Goal: Task Accomplishment & Management: Use online tool/utility

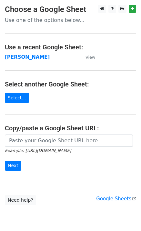
click at [21, 56] on strong "Maria Becerra" at bounding box center [27, 57] width 45 height 6
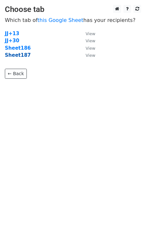
click at [23, 57] on strong "Sheet187" at bounding box center [18, 55] width 26 height 6
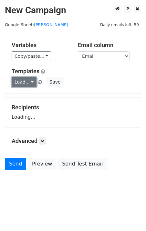
click at [28, 86] on link "Load..." at bounding box center [24, 82] width 25 height 10
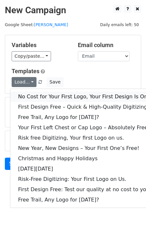
click at [39, 96] on link "No Cost for Your First Logo, Your First Design Is On Us!" at bounding box center [87, 97] width 155 height 10
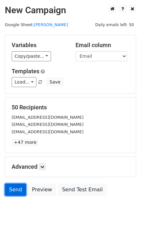
click at [17, 189] on link "Send" at bounding box center [15, 190] width 21 height 12
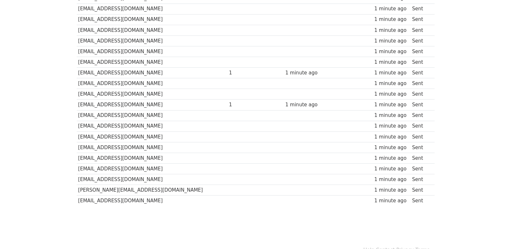
scroll to position [449, 0]
